Goal: Task Accomplishment & Management: Complete application form

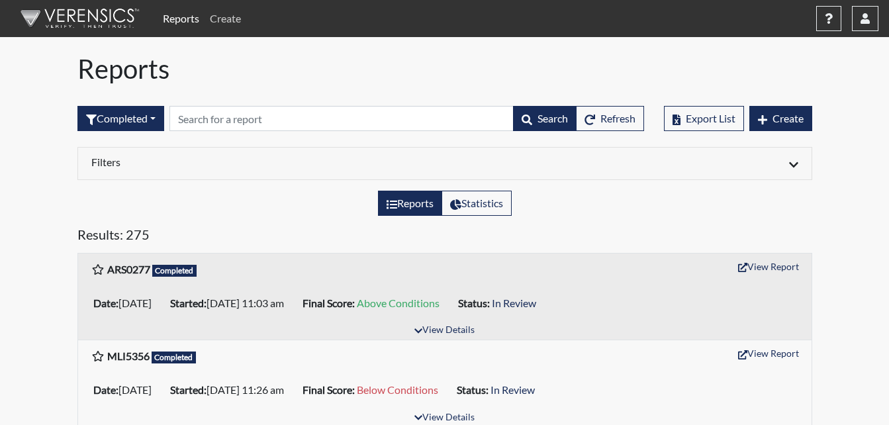
click at [227, 17] on link "Create" at bounding box center [226, 18] width 42 height 26
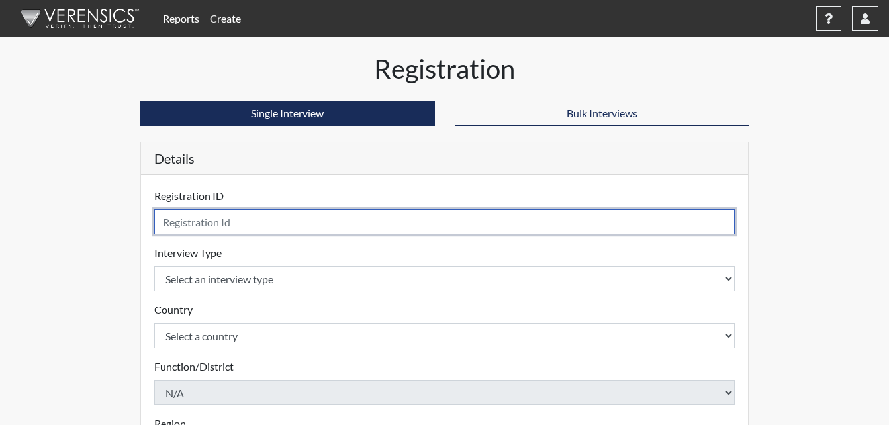
click at [179, 229] on input "text" at bounding box center [444, 221] width 581 height 25
type input "TSS0631"
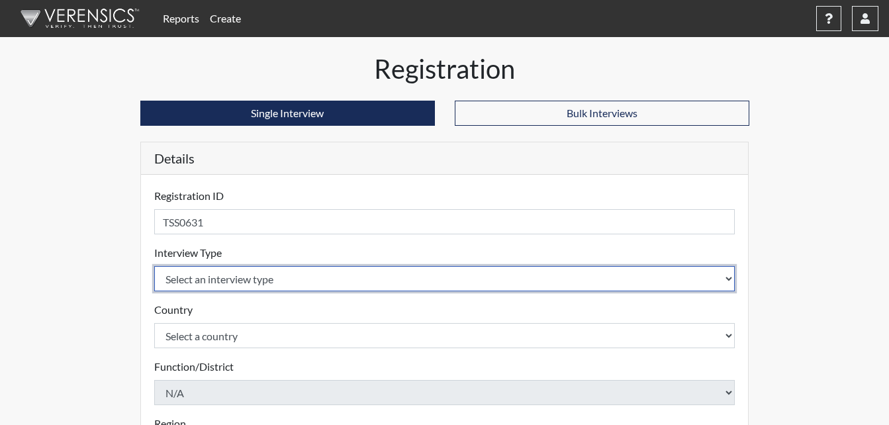
click at [173, 275] on select "Select an interview type Corrections Pre-Employment" at bounding box center [444, 278] width 581 height 25
select select "ff733e93-e1bf-11ea-9c9f-0eff0cf7eb8f"
click at [154, 266] on select "Select an interview type Corrections Pre-Employment" at bounding box center [444, 278] width 581 height 25
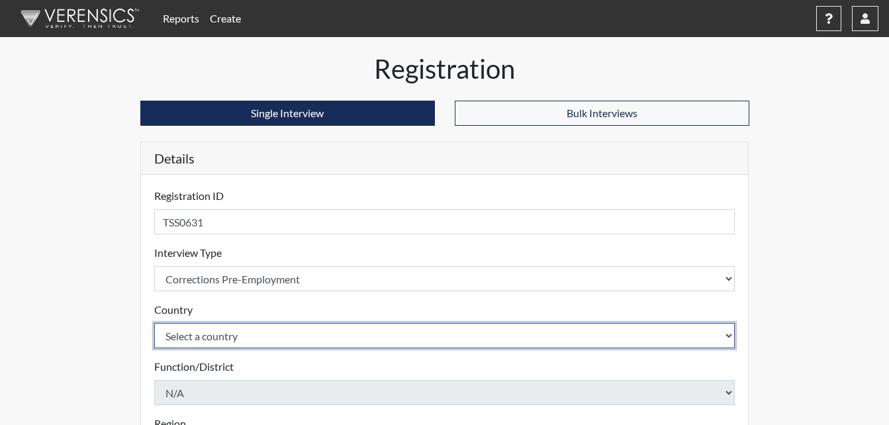
click at [228, 330] on select "Select a country [GEOGRAPHIC_DATA] [GEOGRAPHIC_DATA]" at bounding box center [444, 335] width 581 height 25
select select "united-states-of-[GEOGRAPHIC_DATA]"
click at [154, 323] on select "Select a country [GEOGRAPHIC_DATA] [GEOGRAPHIC_DATA]" at bounding box center [444, 335] width 581 height 25
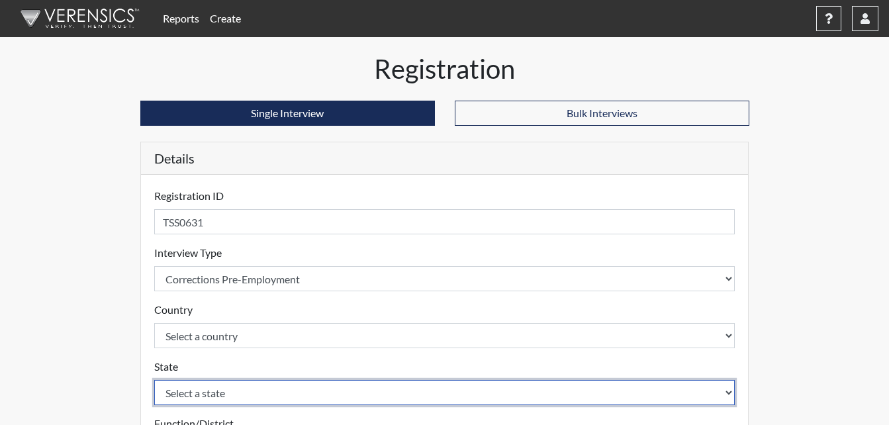
click at [198, 393] on select "Select a state [US_STATE] [US_STATE] [US_STATE] [US_STATE] [US_STATE] [US_STATE…" at bounding box center [444, 392] width 581 height 25
select select "GA"
click at [154, 380] on select "Select a state [US_STATE] [US_STATE] [US_STATE] [US_STATE] [US_STATE] [US_STATE…" at bounding box center [444, 392] width 581 height 25
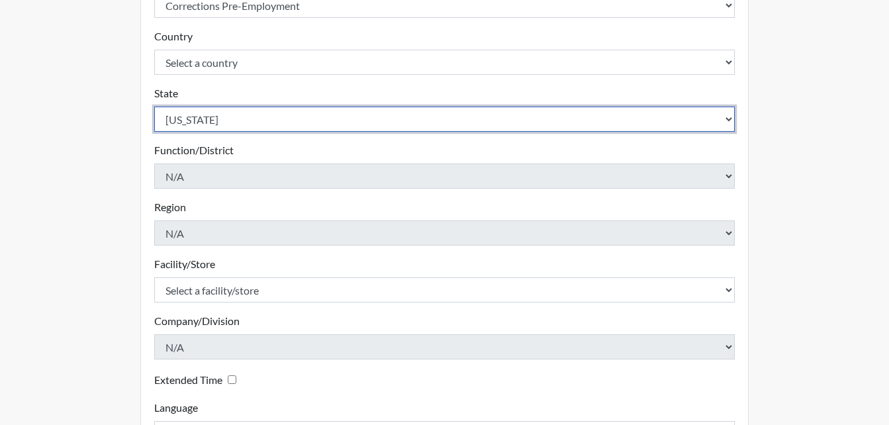
scroll to position [275, 0]
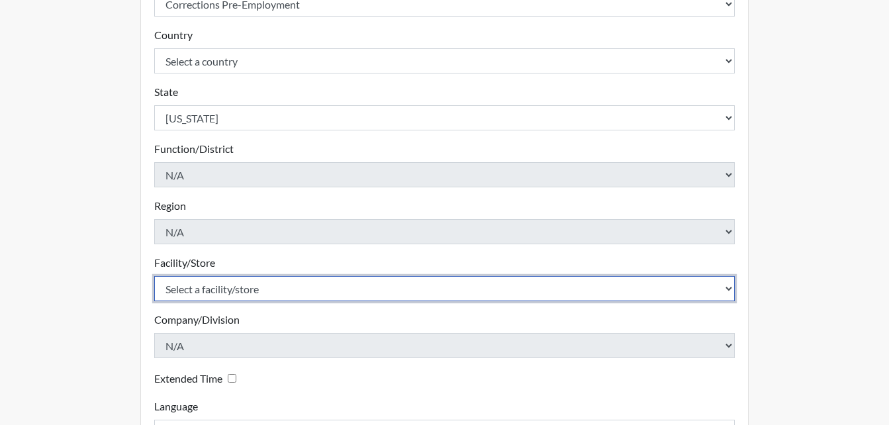
click at [257, 281] on select "Select a facility/store [PERSON_NAME]" at bounding box center [444, 288] width 581 height 25
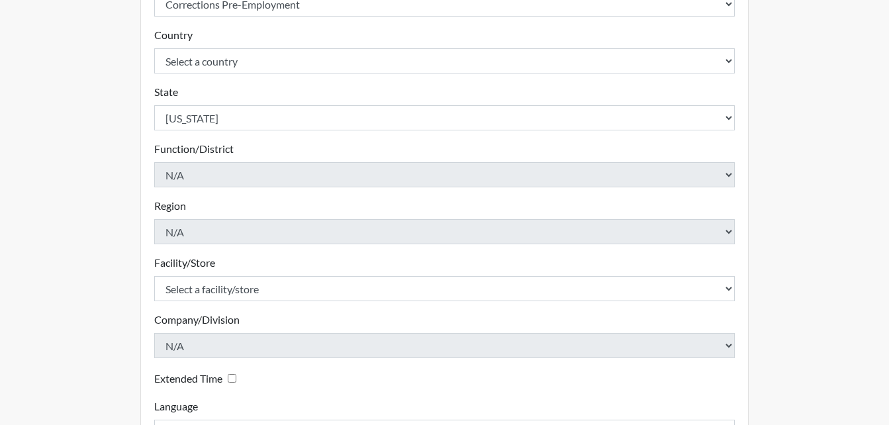
click at [255, 303] on form "Registration ID TSS0631 Please provide a registration ID. Interview Type Select…" at bounding box center [444, 178] width 581 height 531
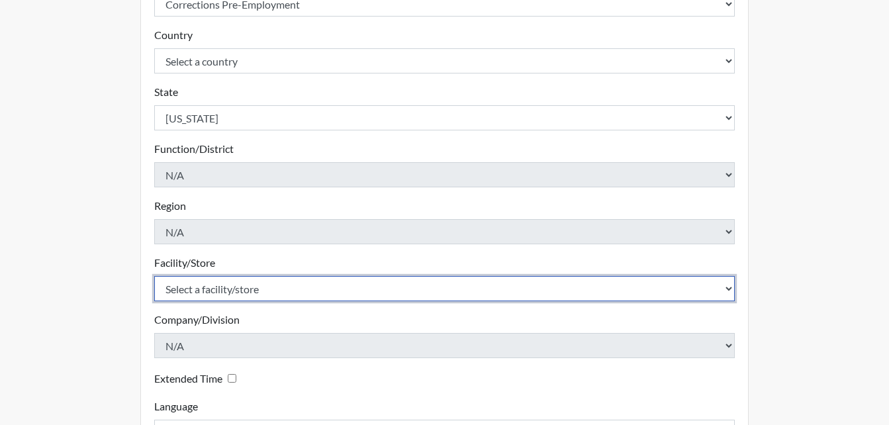
click at [255, 297] on select "Select a facility/store [PERSON_NAME]" at bounding box center [444, 288] width 581 height 25
select select "6cac2b59-3591-4b40-b097-ccfdafc86ef1"
click at [154, 276] on select "Select a facility/store [PERSON_NAME]" at bounding box center [444, 288] width 581 height 25
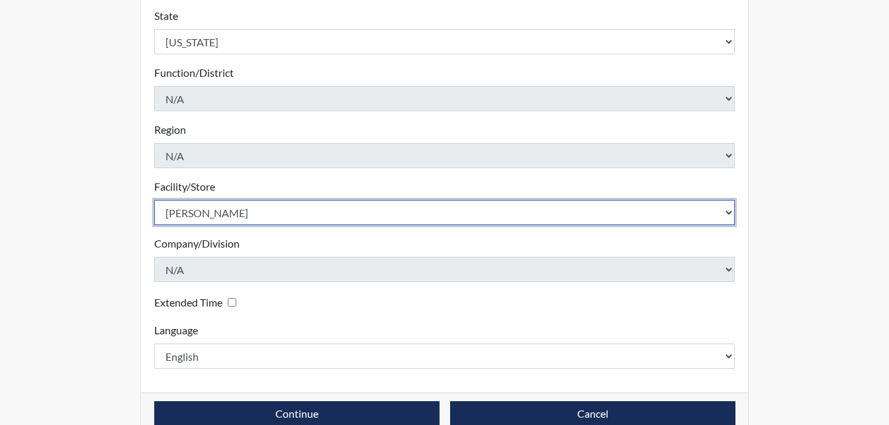
scroll to position [377, 0]
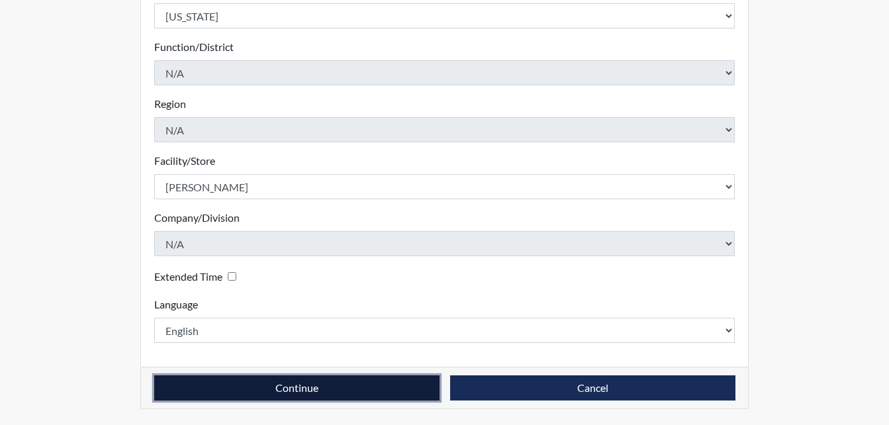
click at [345, 390] on button "Continue" at bounding box center [296, 387] width 285 height 25
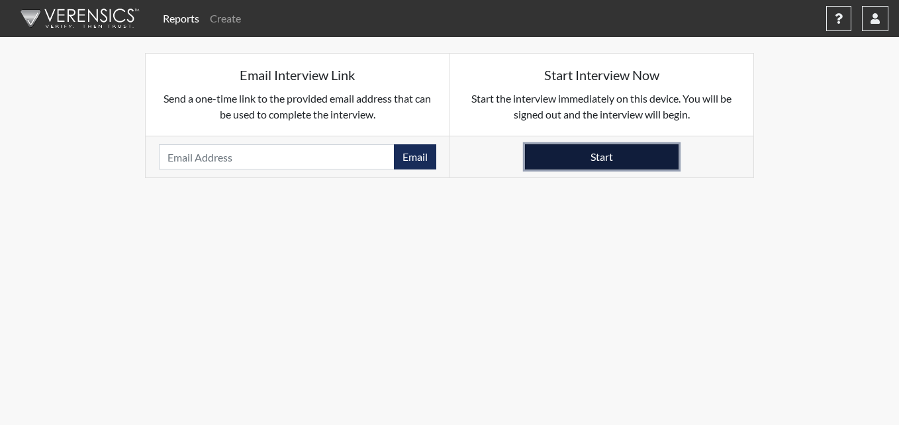
click at [616, 160] on button "Start" at bounding box center [602, 156] width 154 height 25
